Goal: Information Seeking & Learning: Learn about a topic

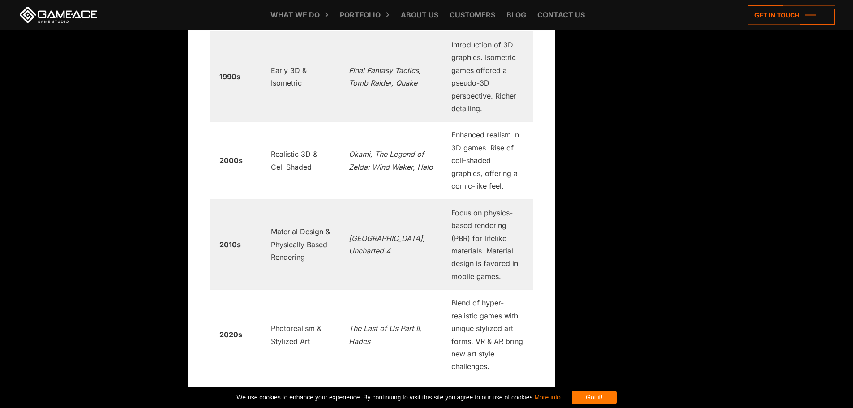
scroll to position [1490, 0]
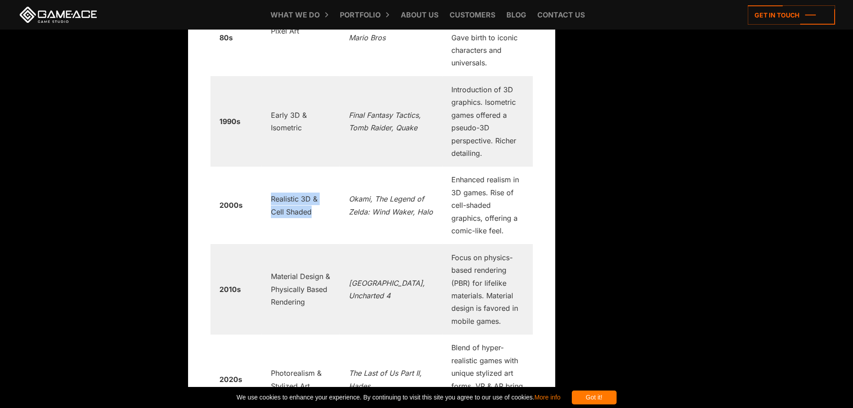
drag, startPoint x: 266, startPoint y: 165, endPoint x: 330, endPoint y: 176, distance: 65.5
click at [330, 176] on td "Realistic 3D & Cell Shaded" at bounding box center [301, 204] width 78 height 77
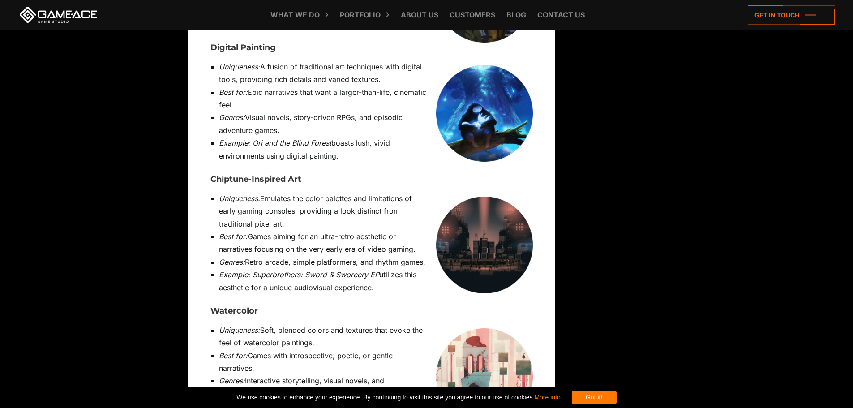
scroll to position [3503, 0]
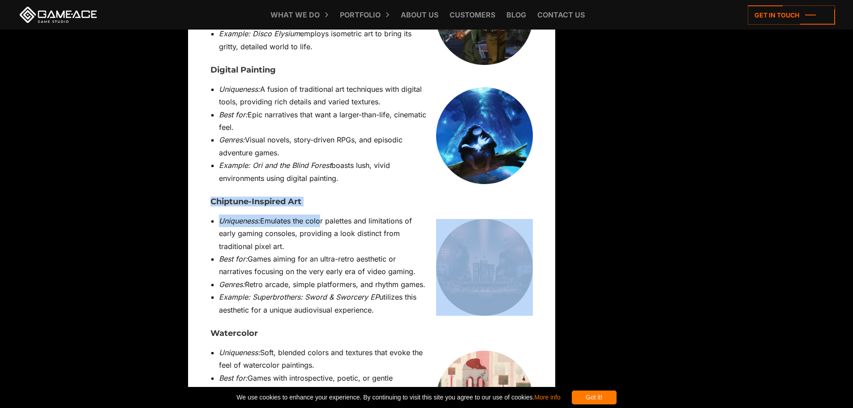
drag, startPoint x: 319, startPoint y: 118, endPoint x: 198, endPoint y: 111, distance: 120.6
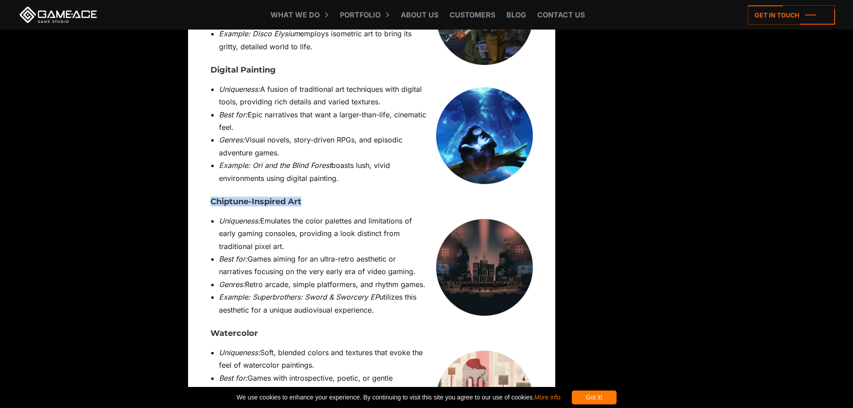
drag, startPoint x: 212, startPoint y: 112, endPoint x: 297, endPoint y: 113, distance: 85.0
click at [302, 197] on h3 "Chiptune-Inspired Art" at bounding box center [371, 201] width 322 height 9
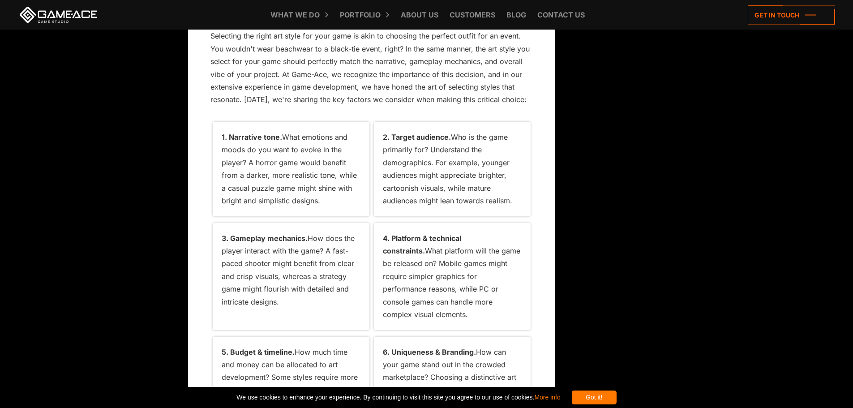
scroll to position [7799, 0]
